Goal: Task Accomplishment & Management: Manage account settings

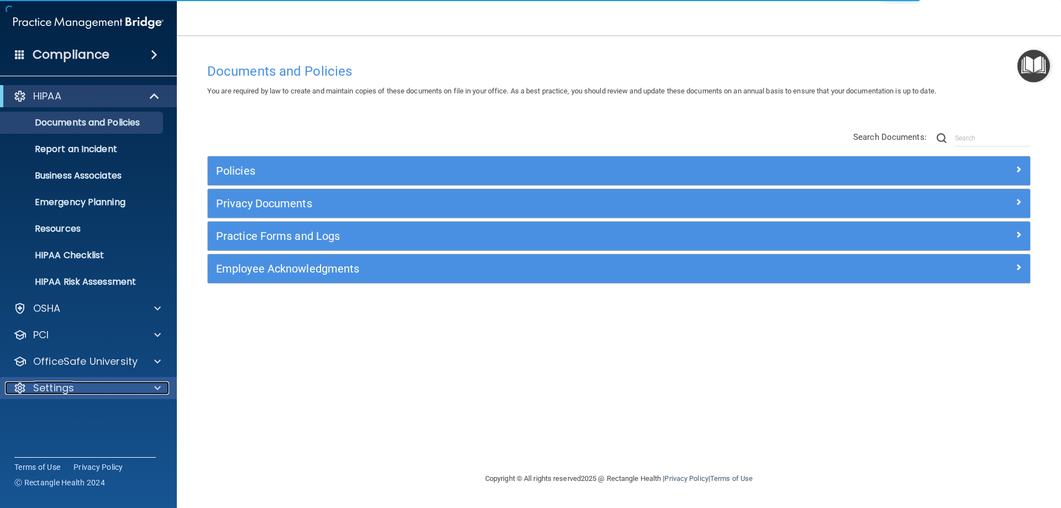
click at [59, 383] on p "Settings" at bounding box center [53, 387] width 41 height 13
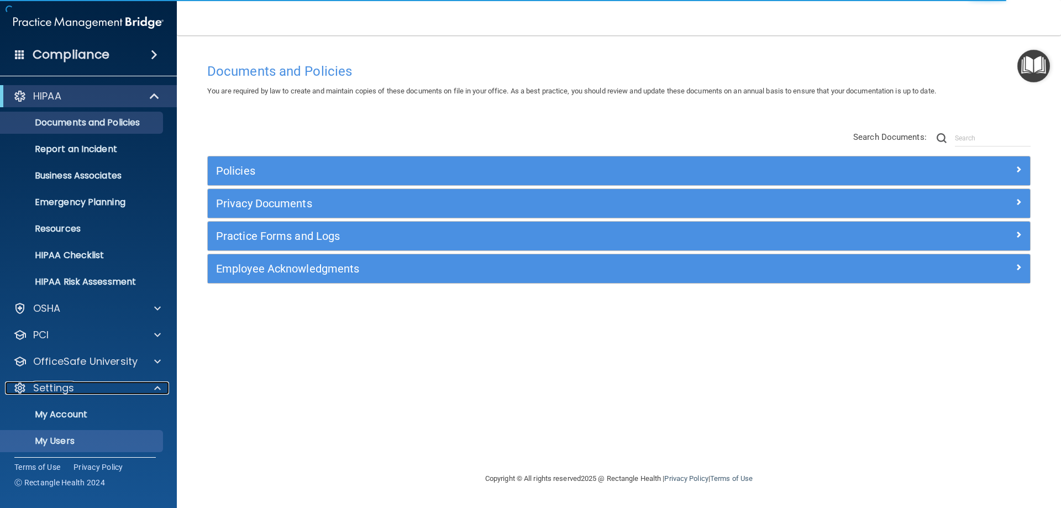
scroll to position [57, 0]
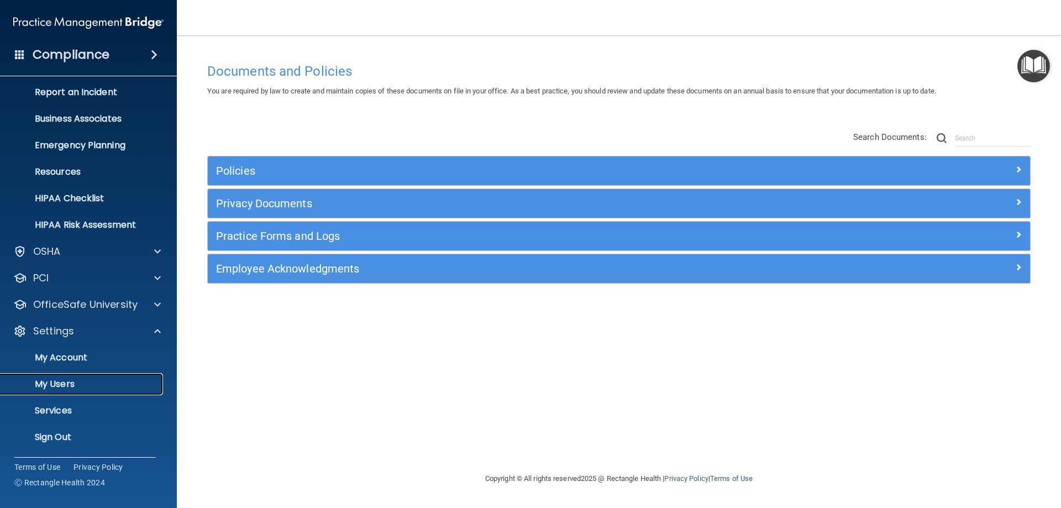
click at [72, 380] on p "My Users" at bounding box center [82, 383] width 151 height 11
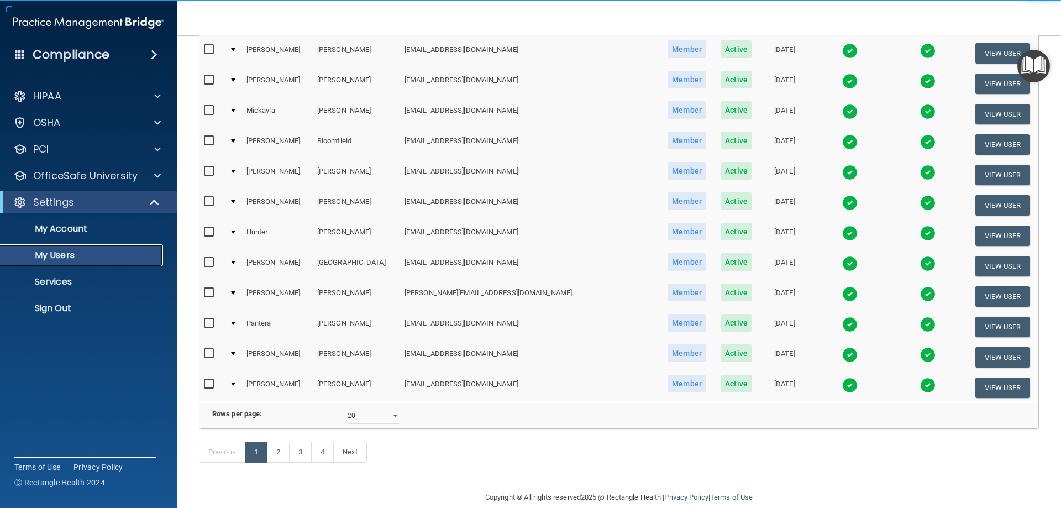
scroll to position [407, 0]
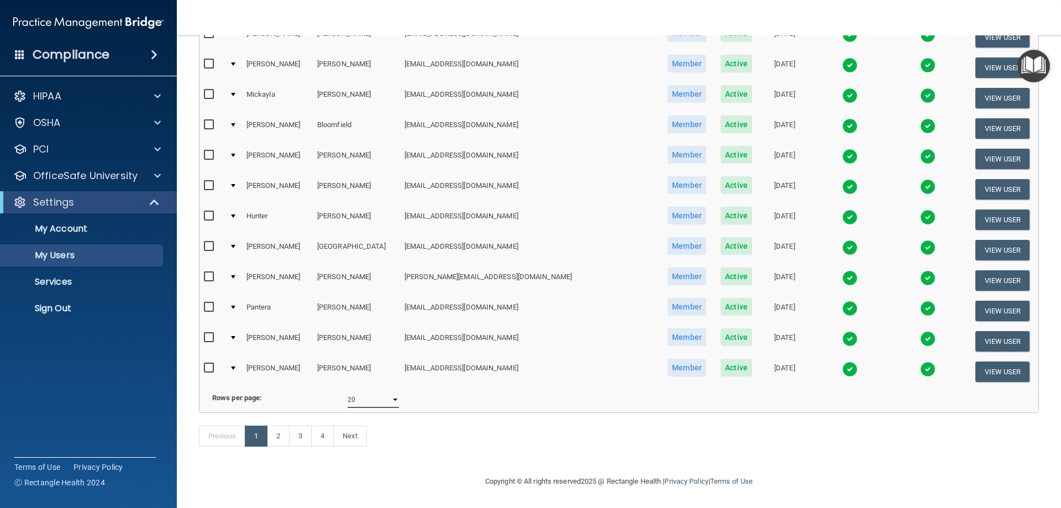
click at [375, 397] on select "10 20 30 40 all" at bounding box center [372, 399] width 51 height 17
select select "64"
click at [347, 391] on select "10 20 30 40 all" at bounding box center [372, 399] width 51 height 17
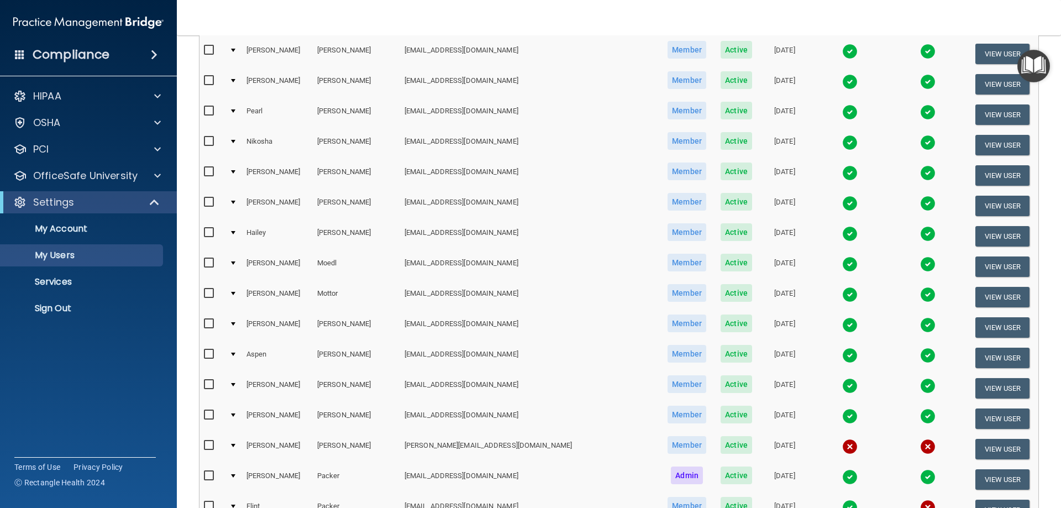
scroll to position [1160, 0]
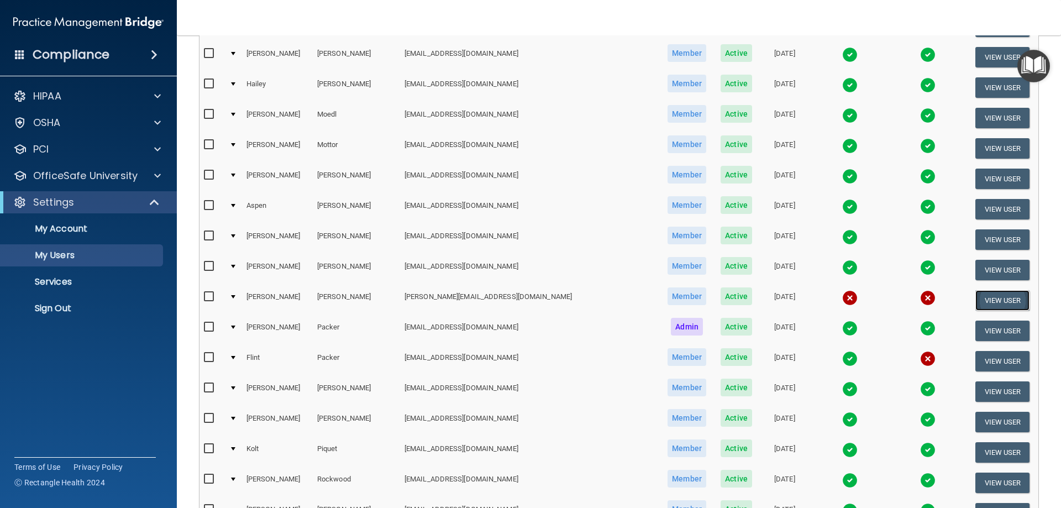
click at [975, 299] on button "View User" at bounding box center [1002, 300] width 55 height 20
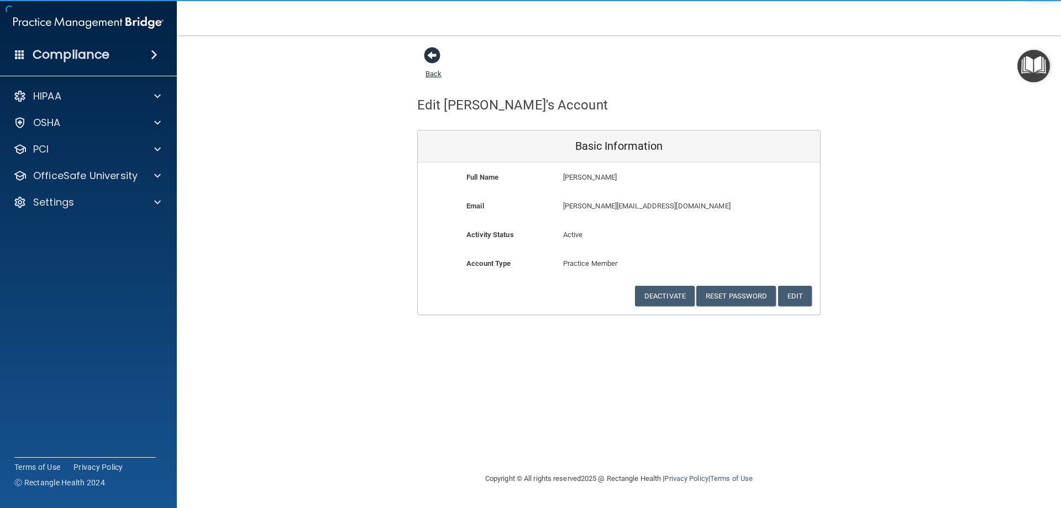
click at [431, 61] on span at bounding box center [432, 55] width 17 height 17
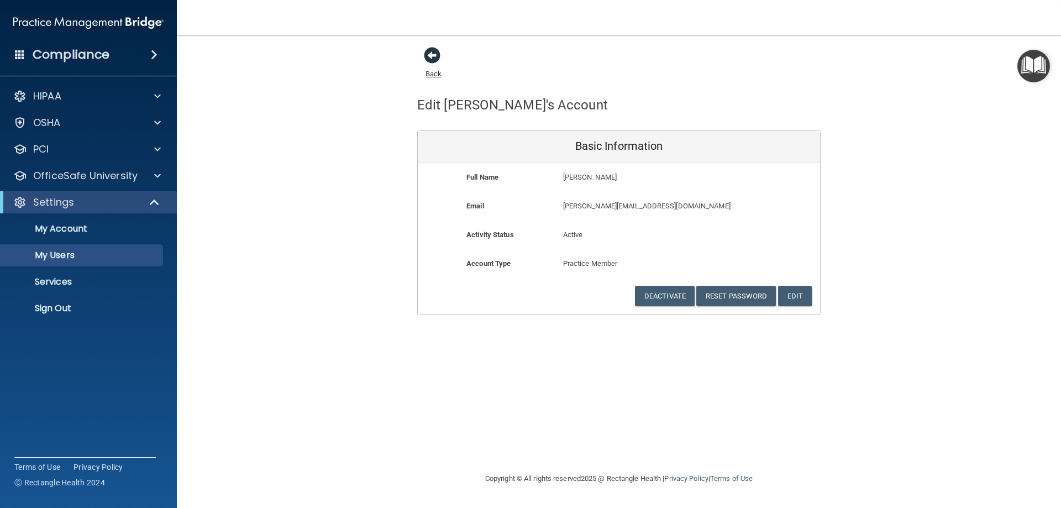
click at [434, 76] on link "Back" at bounding box center [433, 67] width 16 height 22
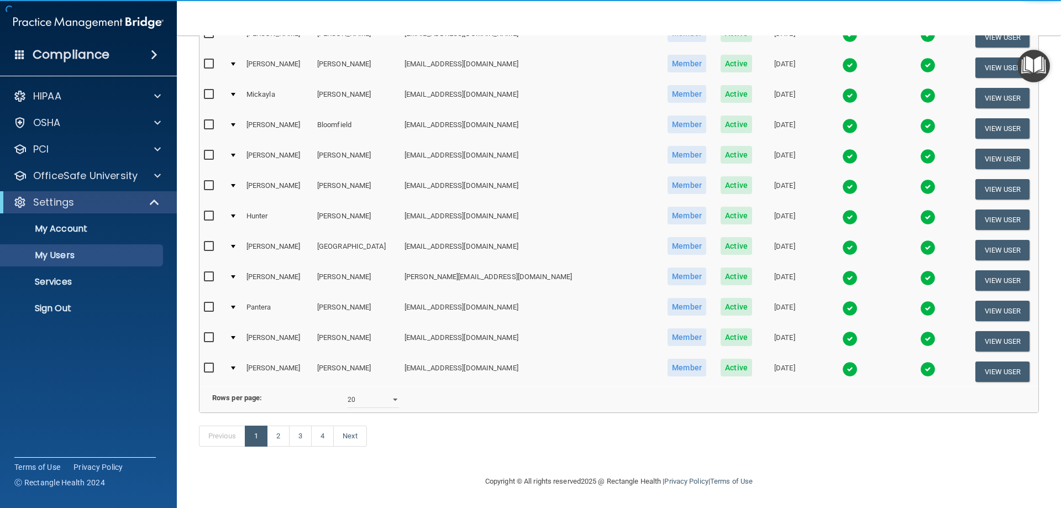
scroll to position [407, 0]
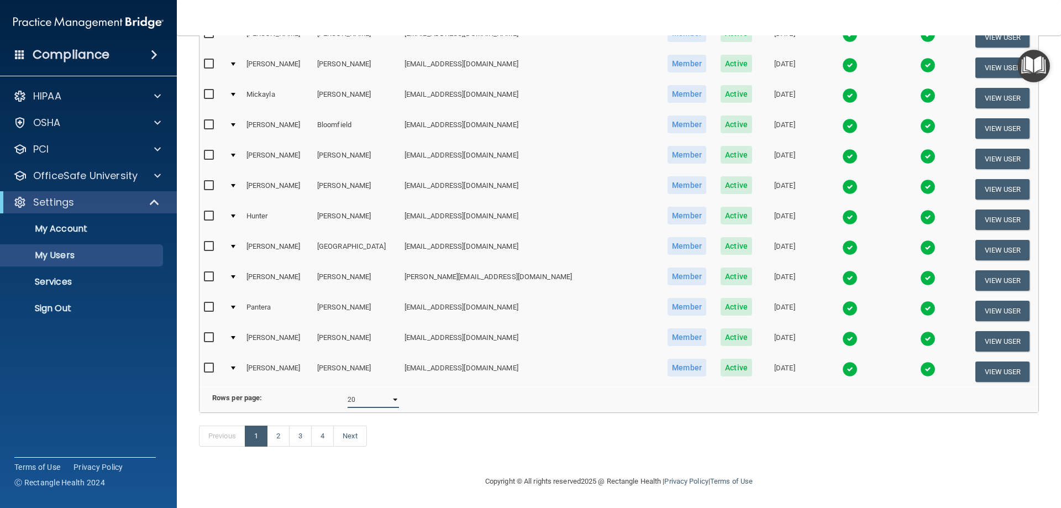
click at [372, 391] on select "10 20 30 40 all" at bounding box center [372, 399] width 51 height 17
select select "64"
click at [347, 391] on select "10 20 30 40 all" at bounding box center [372, 399] width 51 height 17
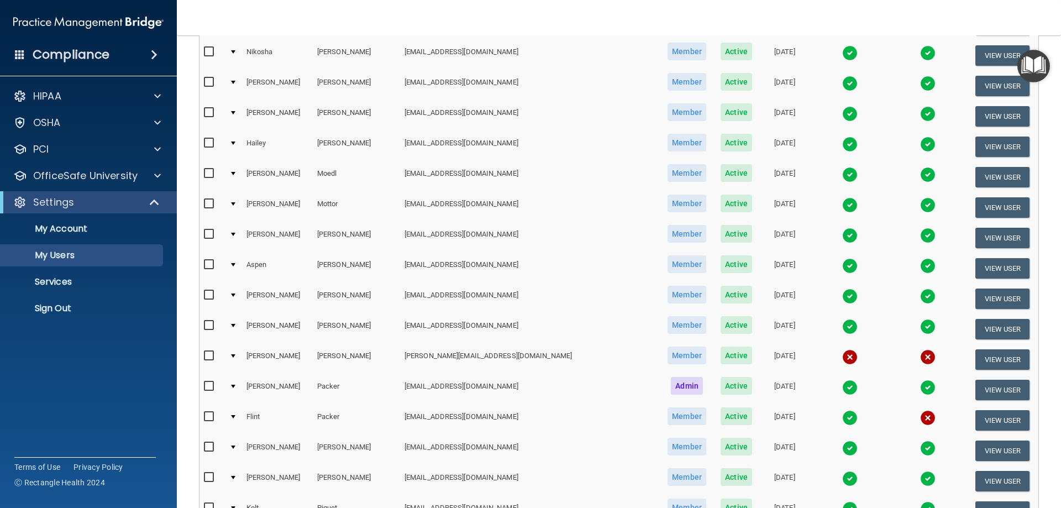
scroll to position [1105, 0]
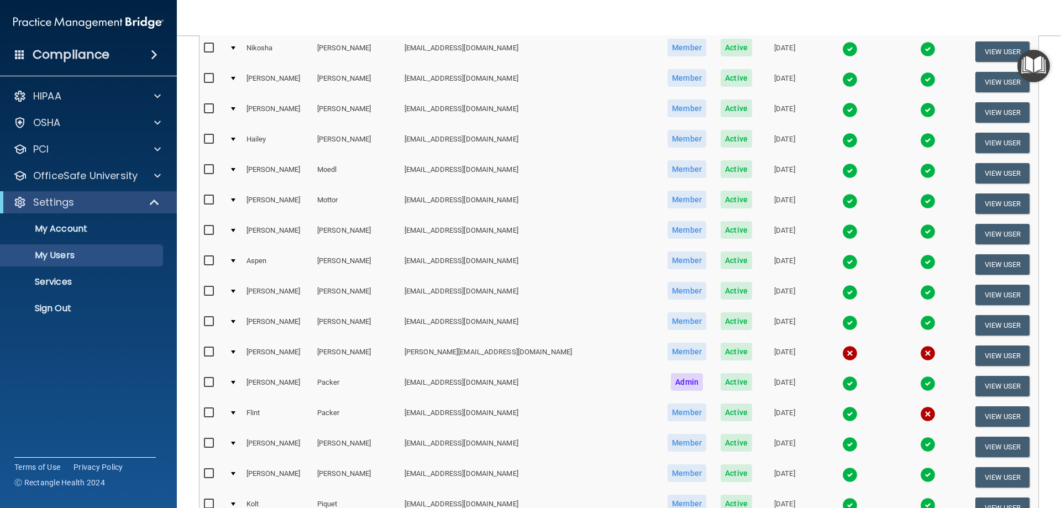
click at [842, 354] on img at bounding box center [849, 352] width 15 height 15
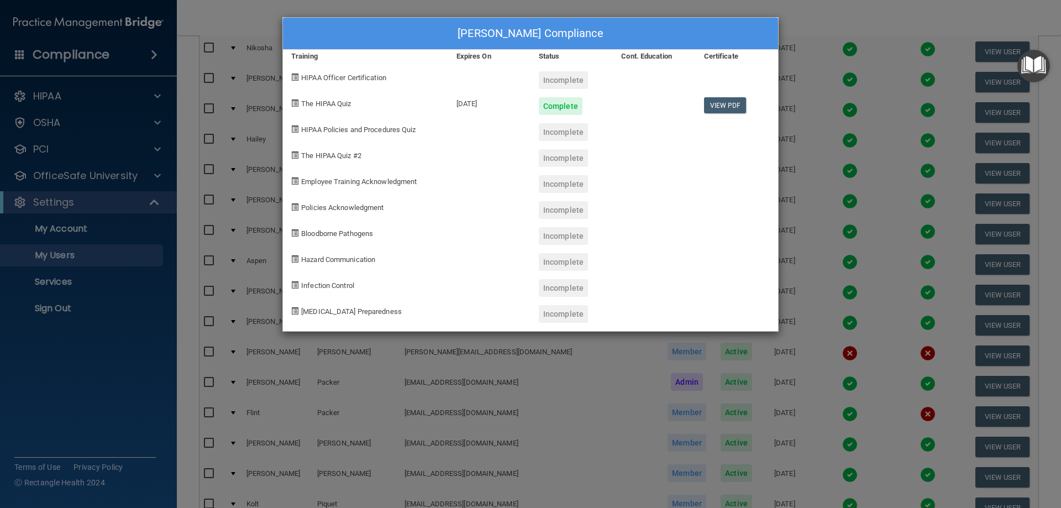
click at [848, 238] on div "[PERSON_NAME] Compliance Training Expires On Status Cont. Education Certificate…" at bounding box center [530, 254] width 1061 height 508
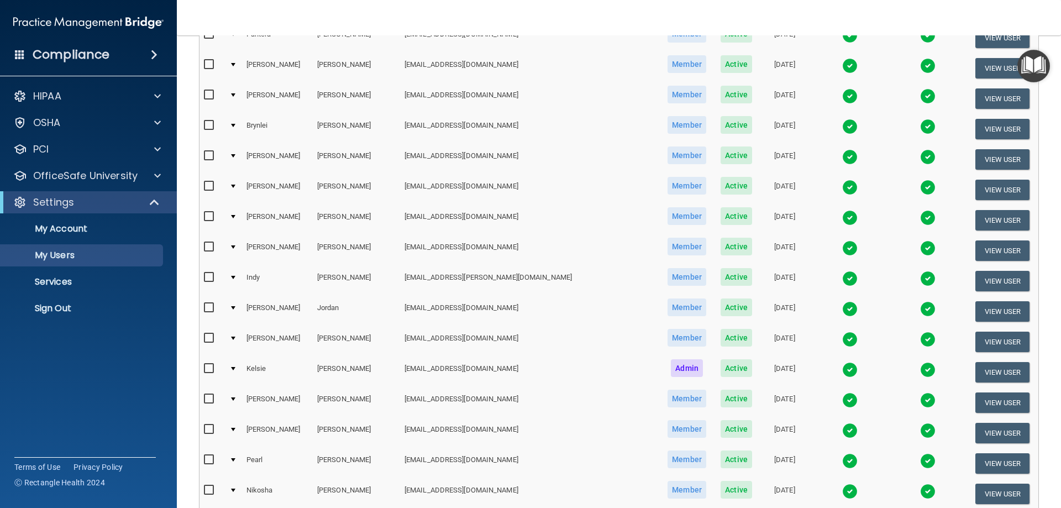
scroll to position [387, 0]
